Goal: Task Accomplishment & Management: Manage account settings

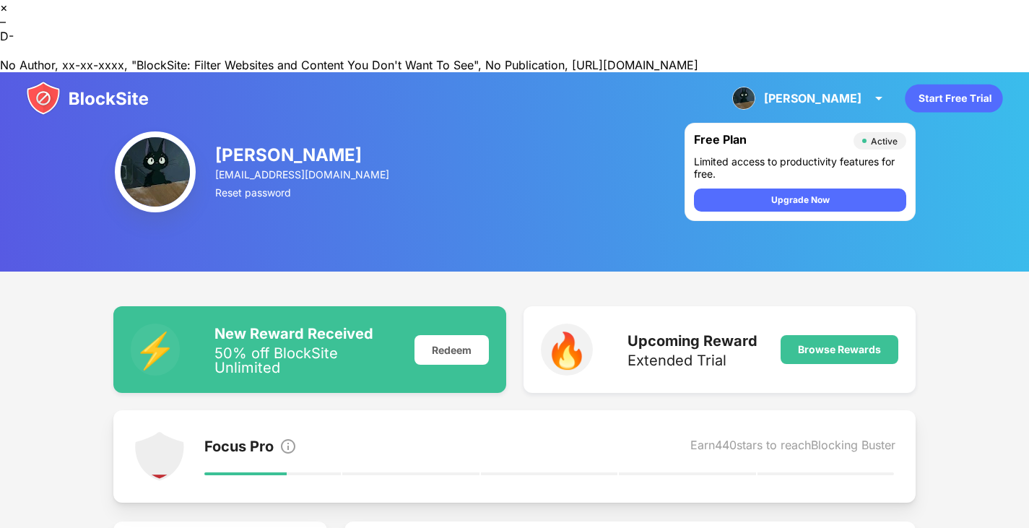
click at [100, 81] on img at bounding box center [87, 98] width 123 height 35
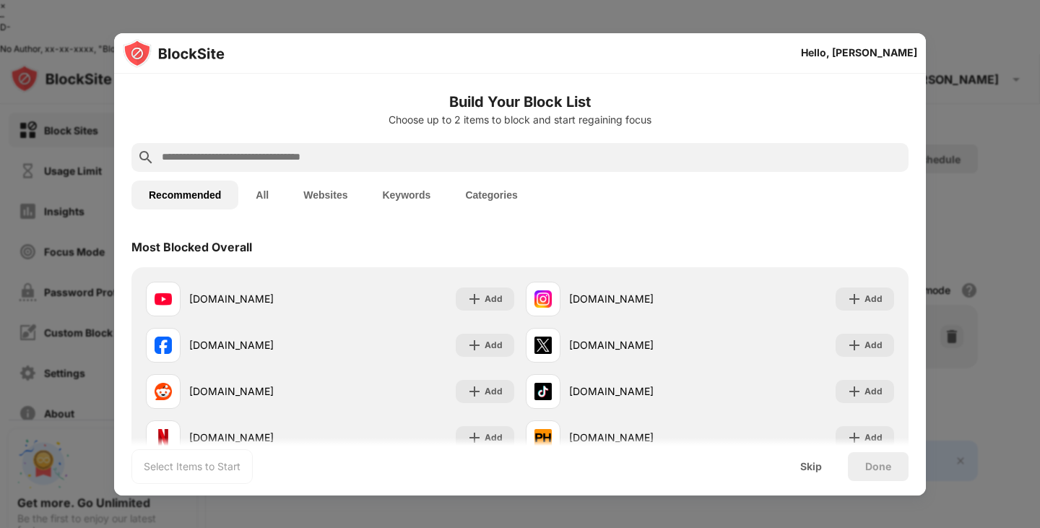
click at [360, 160] on input "text" at bounding box center [531, 157] width 742 height 17
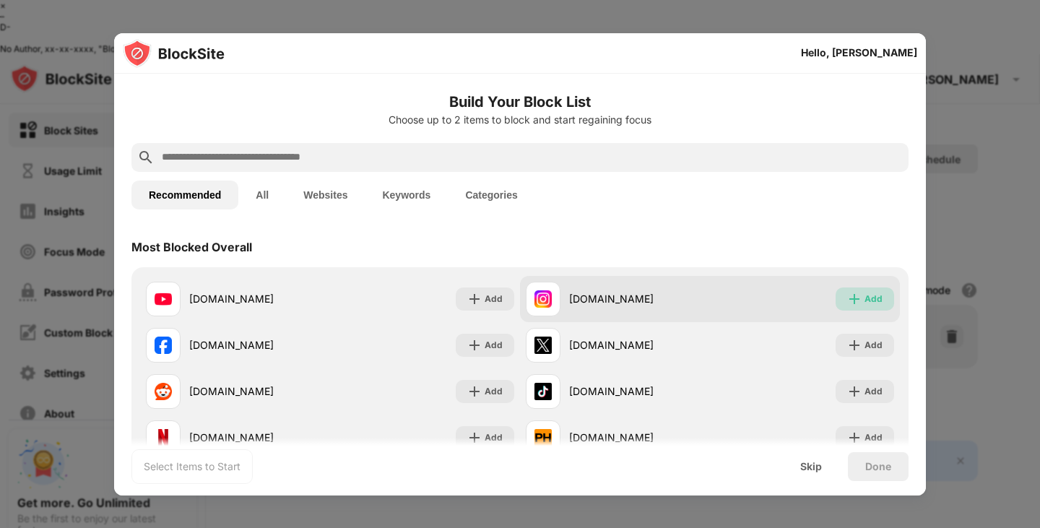
click at [864, 298] on div "Add" at bounding box center [873, 299] width 18 height 14
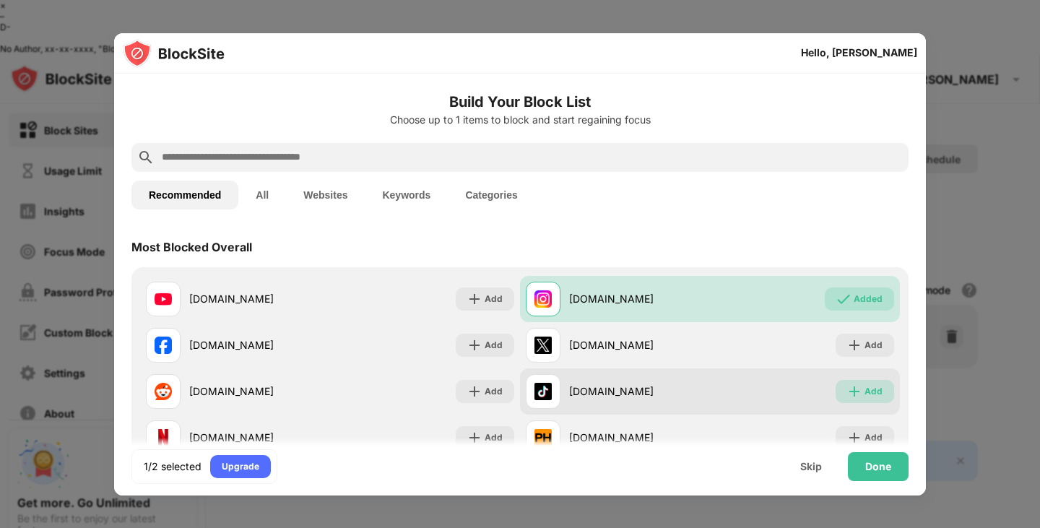
click at [847, 387] on img at bounding box center [854, 391] width 14 height 14
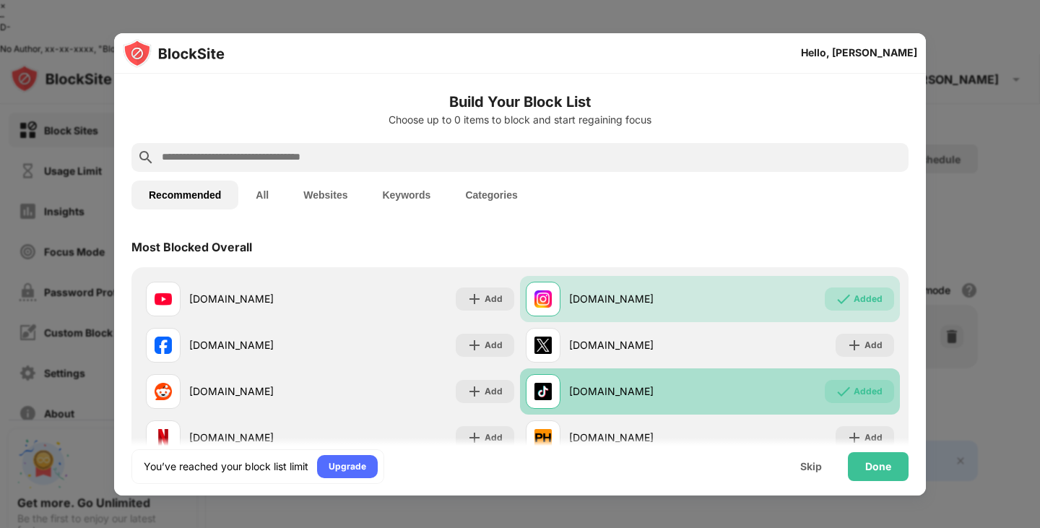
click at [843, 390] on div "Added" at bounding box center [859, 391] width 69 height 23
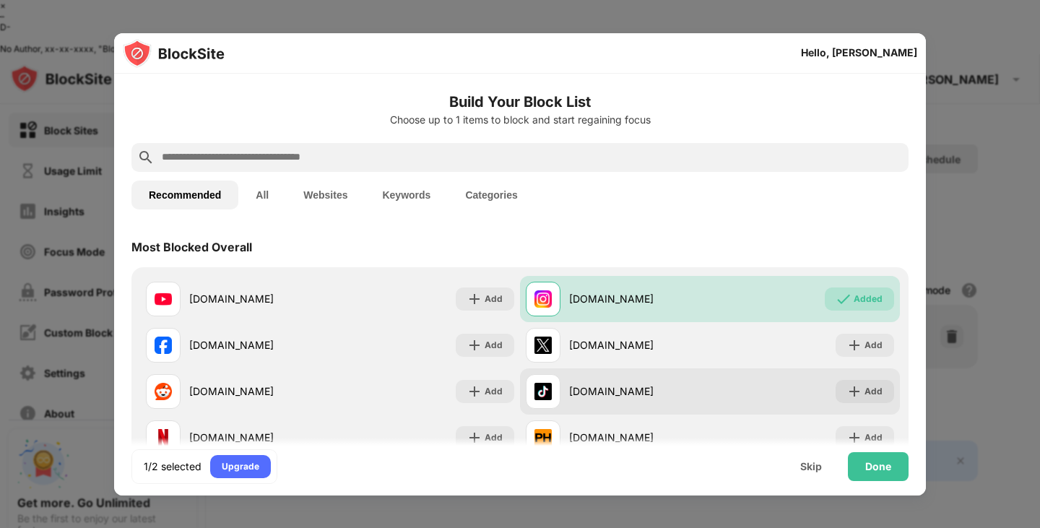
click at [847, 393] on img at bounding box center [854, 391] width 14 height 14
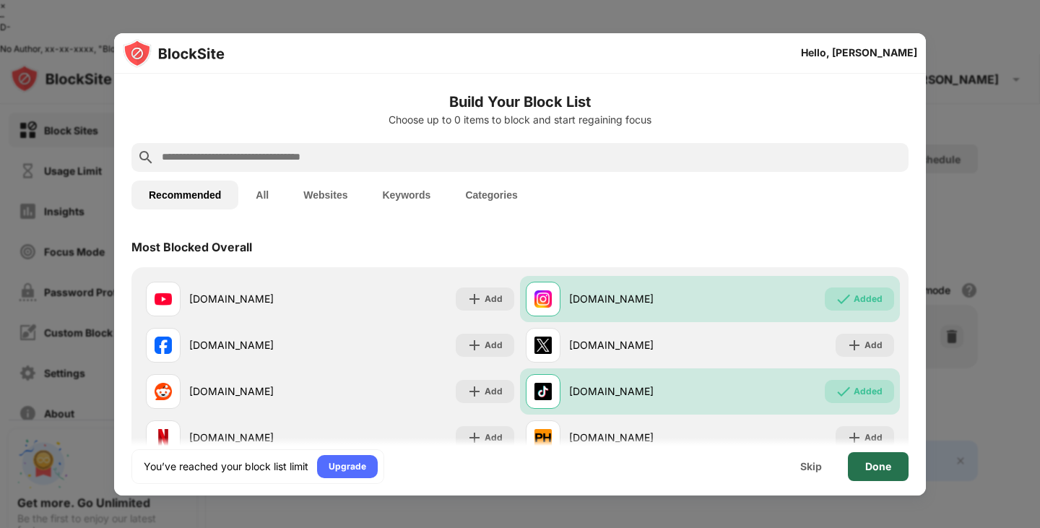
click at [872, 469] on div "Done" at bounding box center [878, 467] width 26 height 12
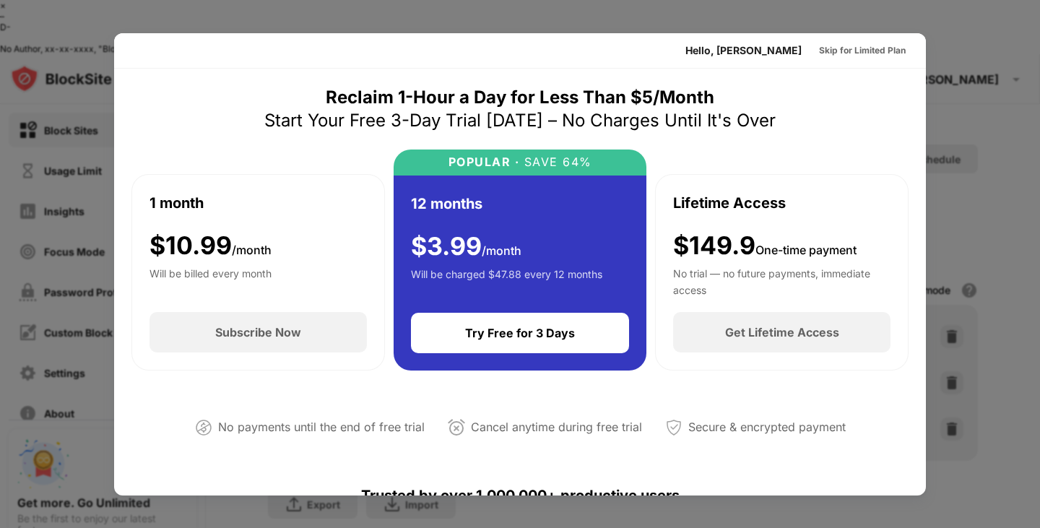
click at [962, 83] on div at bounding box center [520, 264] width 1040 height 528
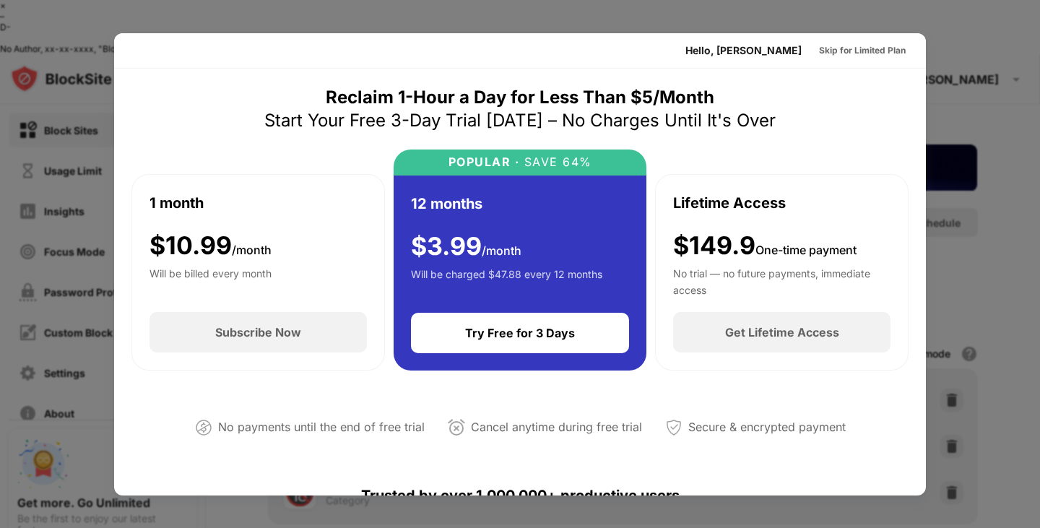
click at [42, 28] on div at bounding box center [520, 264] width 1040 height 528
click at [837, 53] on div "Skip for Limited Plan" at bounding box center [862, 50] width 87 height 14
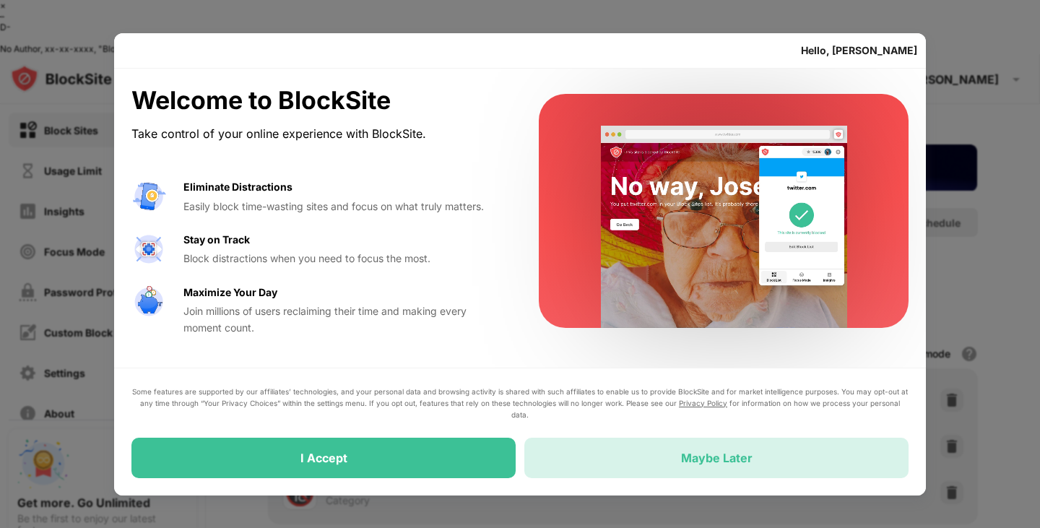
click at [611, 464] on div "Maybe Later" at bounding box center [716, 458] width 384 height 40
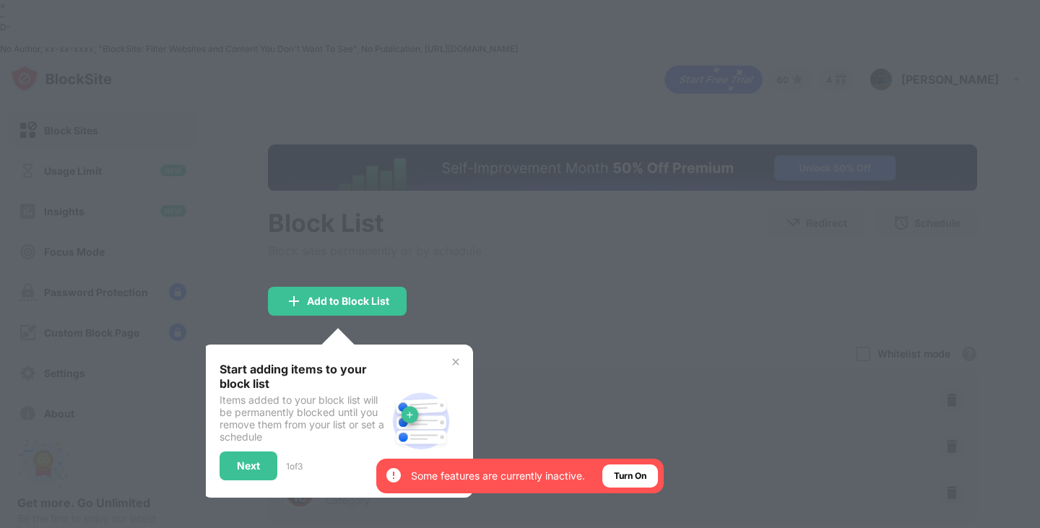
click at [488, 293] on div at bounding box center [520, 264] width 1040 height 528
click at [252, 460] on div "Next" at bounding box center [248, 466] width 23 height 12
click at [252, 411] on div at bounding box center [520, 264] width 1040 height 528
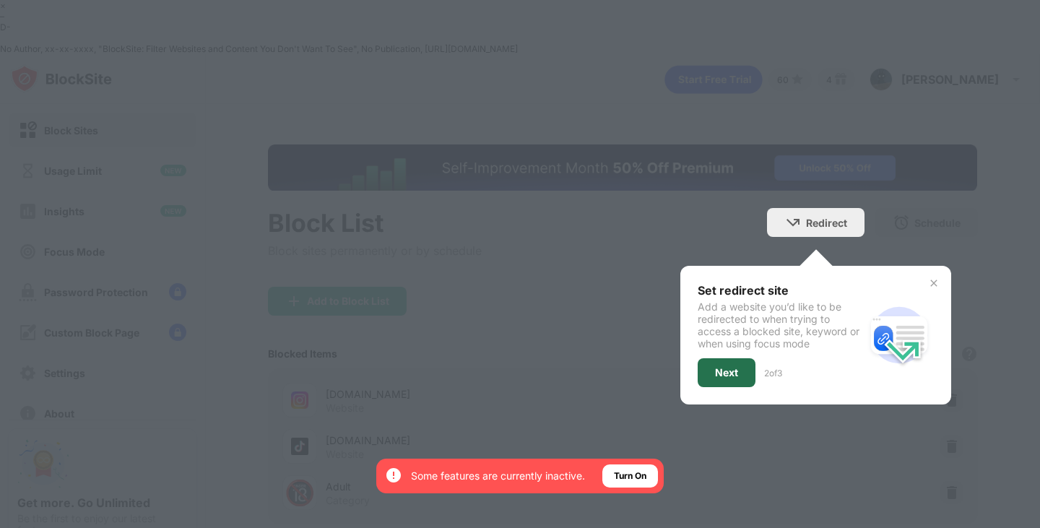
click at [716, 367] on div "Next" at bounding box center [726, 373] width 23 height 12
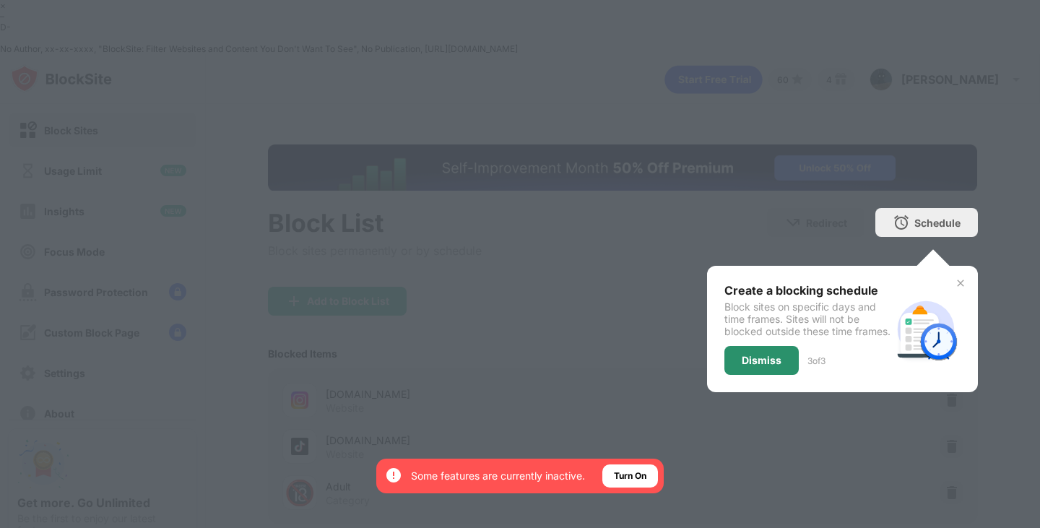
click at [761, 355] on div "Dismiss" at bounding box center [762, 361] width 40 height 12
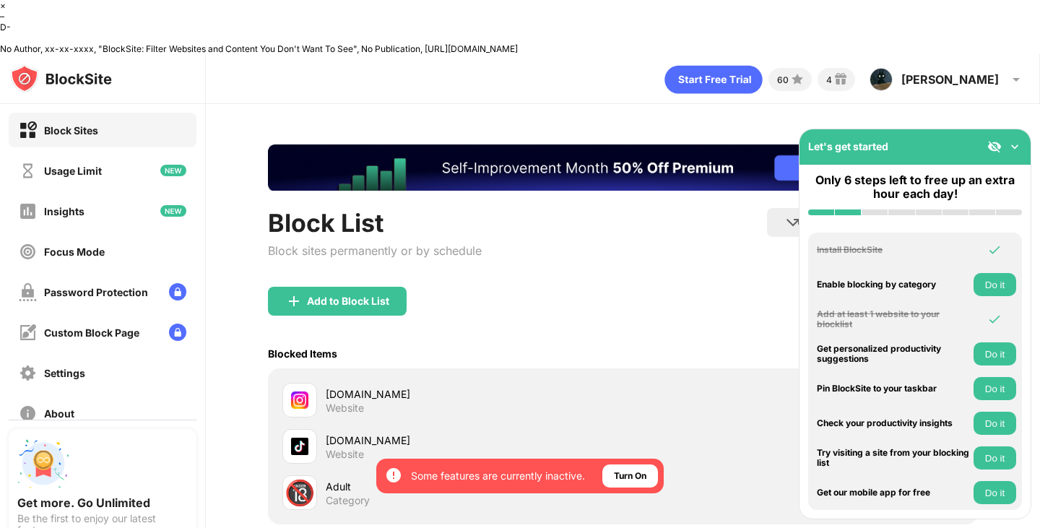
click at [1017, 144] on img at bounding box center [1014, 146] width 14 height 14
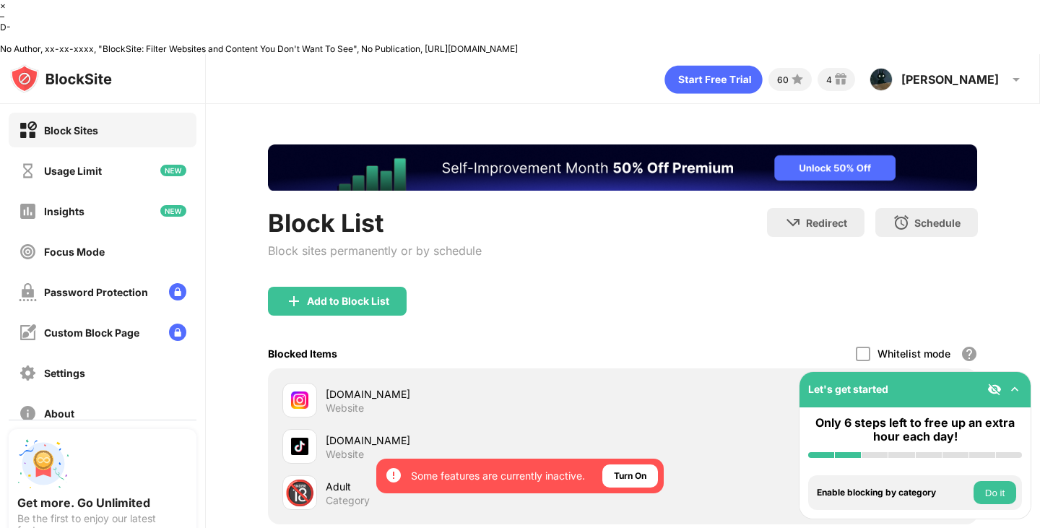
scroll to position [105, 0]
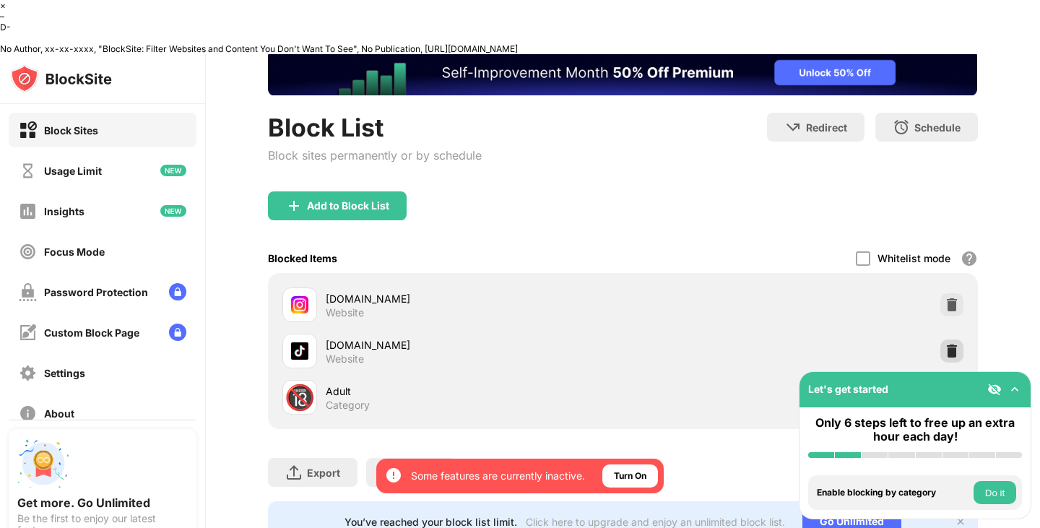
click at [944, 344] on img at bounding box center [951, 351] width 14 height 14
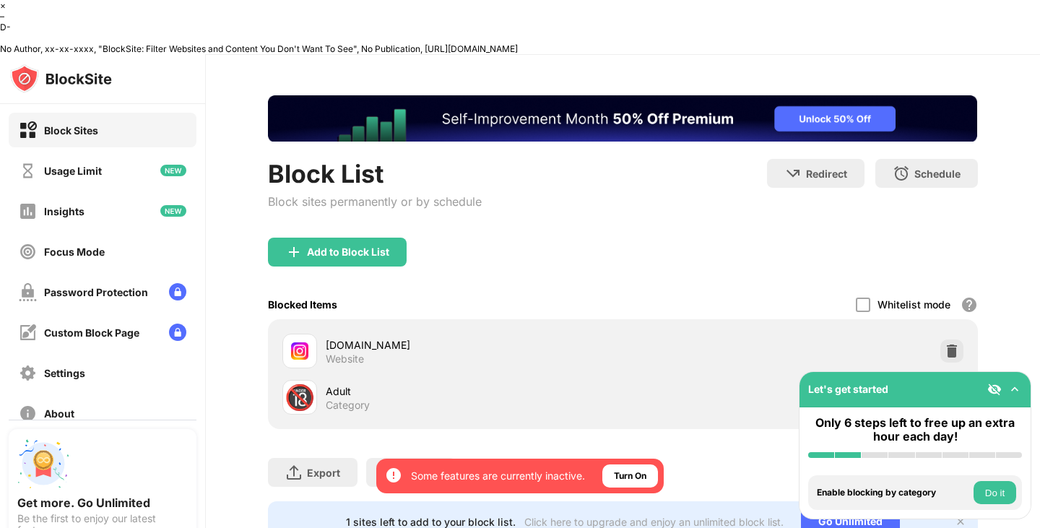
scroll to position [0, 0]
click at [345, 238] on div "Add to Block List" at bounding box center [337, 252] width 139 height 29
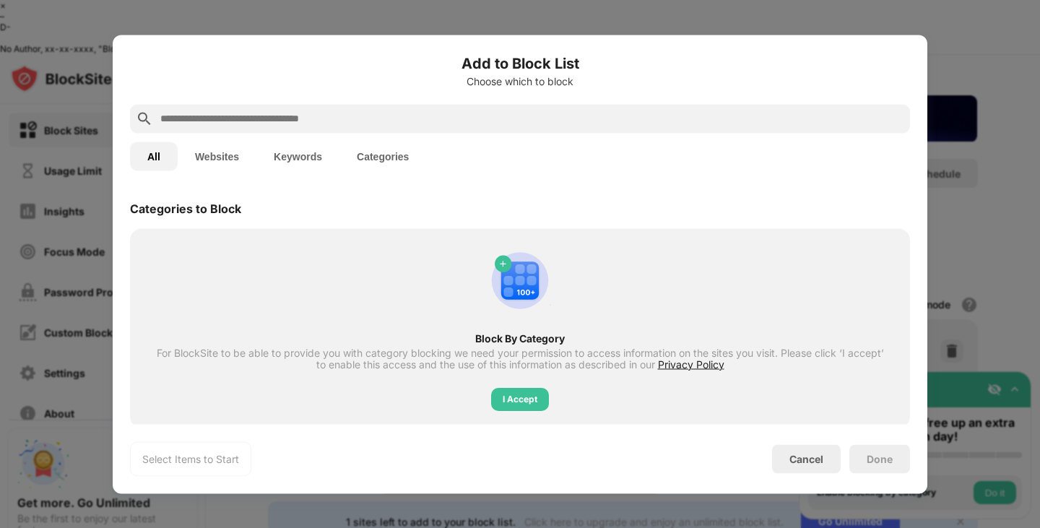
click at [312, 121] on input "text" at bounding box center [531, 118] width 745 height 17
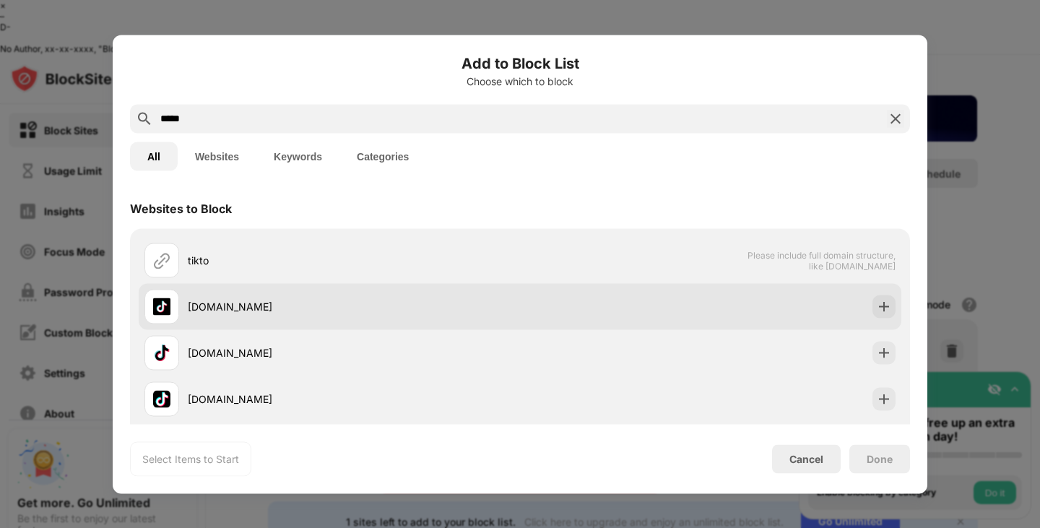
type input "*****"
click at [340, 301] on div "[DOMAIN_NAME]" at bounding box center [354, 306] width 332 height 15
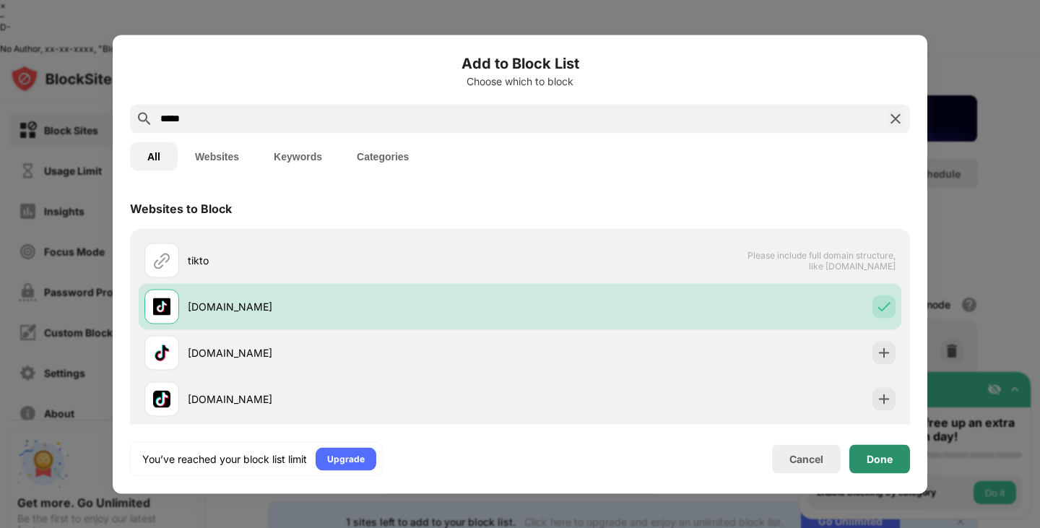
click at [877, 458] on div "Done" at bounding box center [879, 459] width 26 height 12
